Goal: Task Accomplishment & Management: Manage account settings

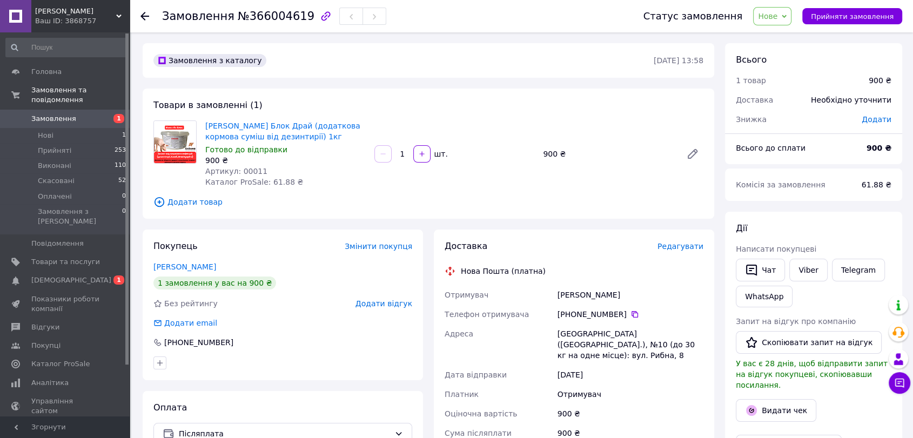
click at [55, 114] on span "Замовлення" at bounding box center [53, 119] width 45 height 10
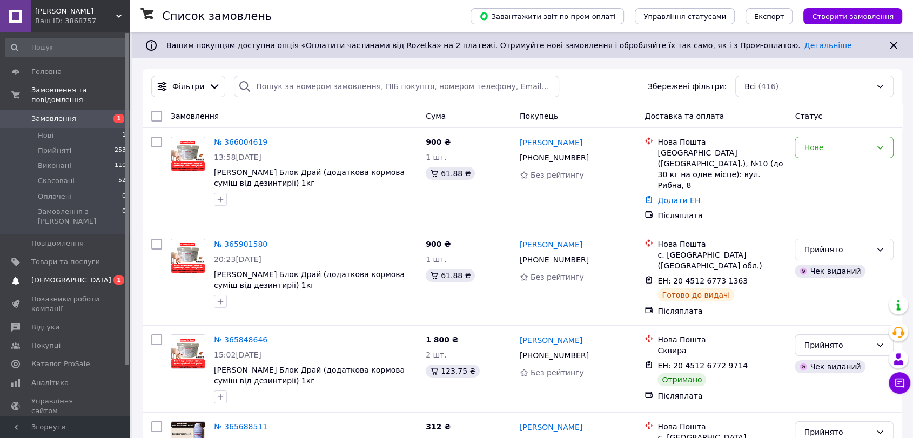
click at [59, 276] on span "[DEMOGRAPHIC_DATA]" at bounding box center [71, 281] width 80 height 10
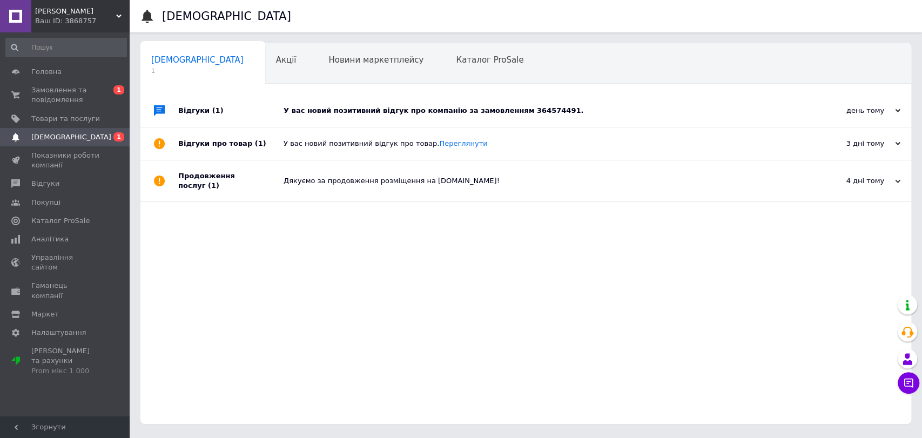
click at [441, 113] on div "У вас новий позитивний відгук про компанію за замовленням 364574491." at bounding box center [538, 111] width 509 height 10
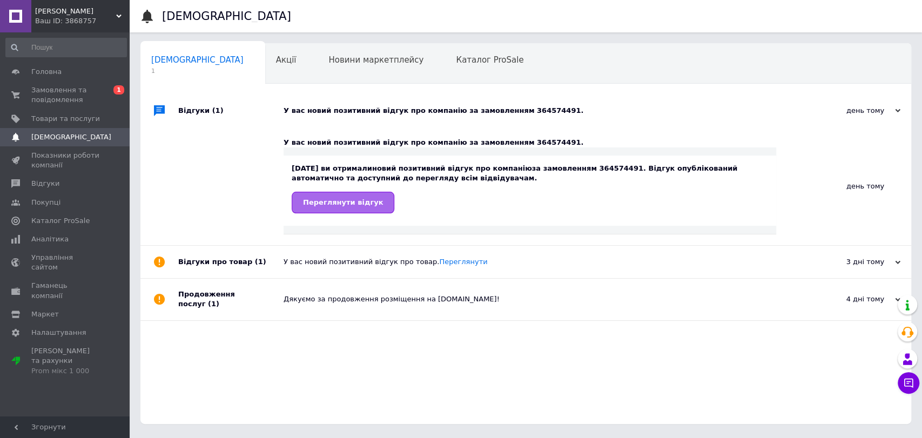
click at [350, 207] on link "Переглянути відгук" at bounding box center [343, 203] width 103 height 22
click at [71, 99] on span "Замовлення та повідомлення" at bounding box center [65, 94] width 69 height 19
